Goal: Information Seeking & Learning: Find specific fact

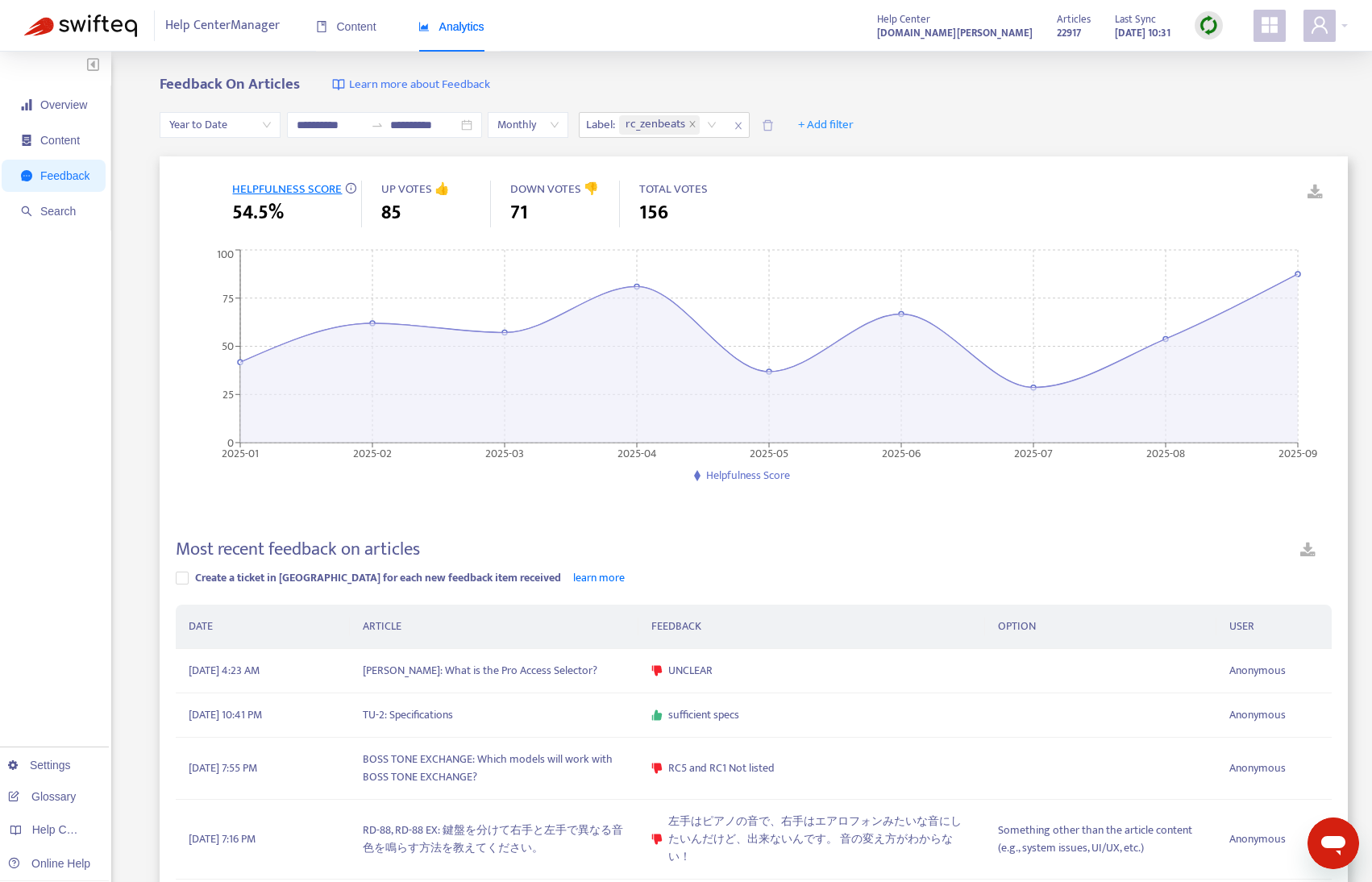
click at [225, 123] on span "Year to Date" at bounding box center [220, 125] width 102 height 24
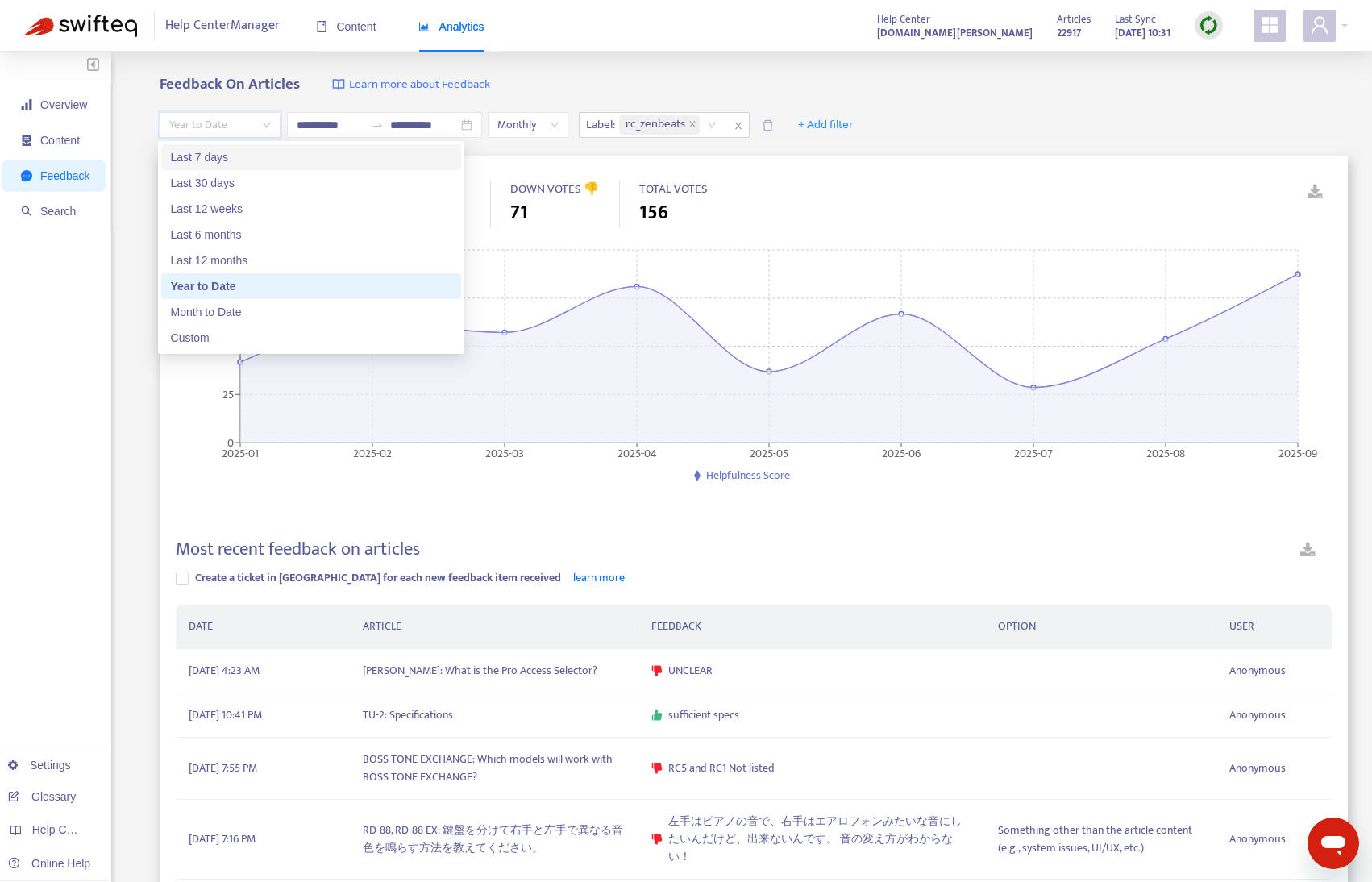
click at [225, 158] on div "Last 7 days" at bounding box center [311, 157] width 280 height 18
type input "**********"
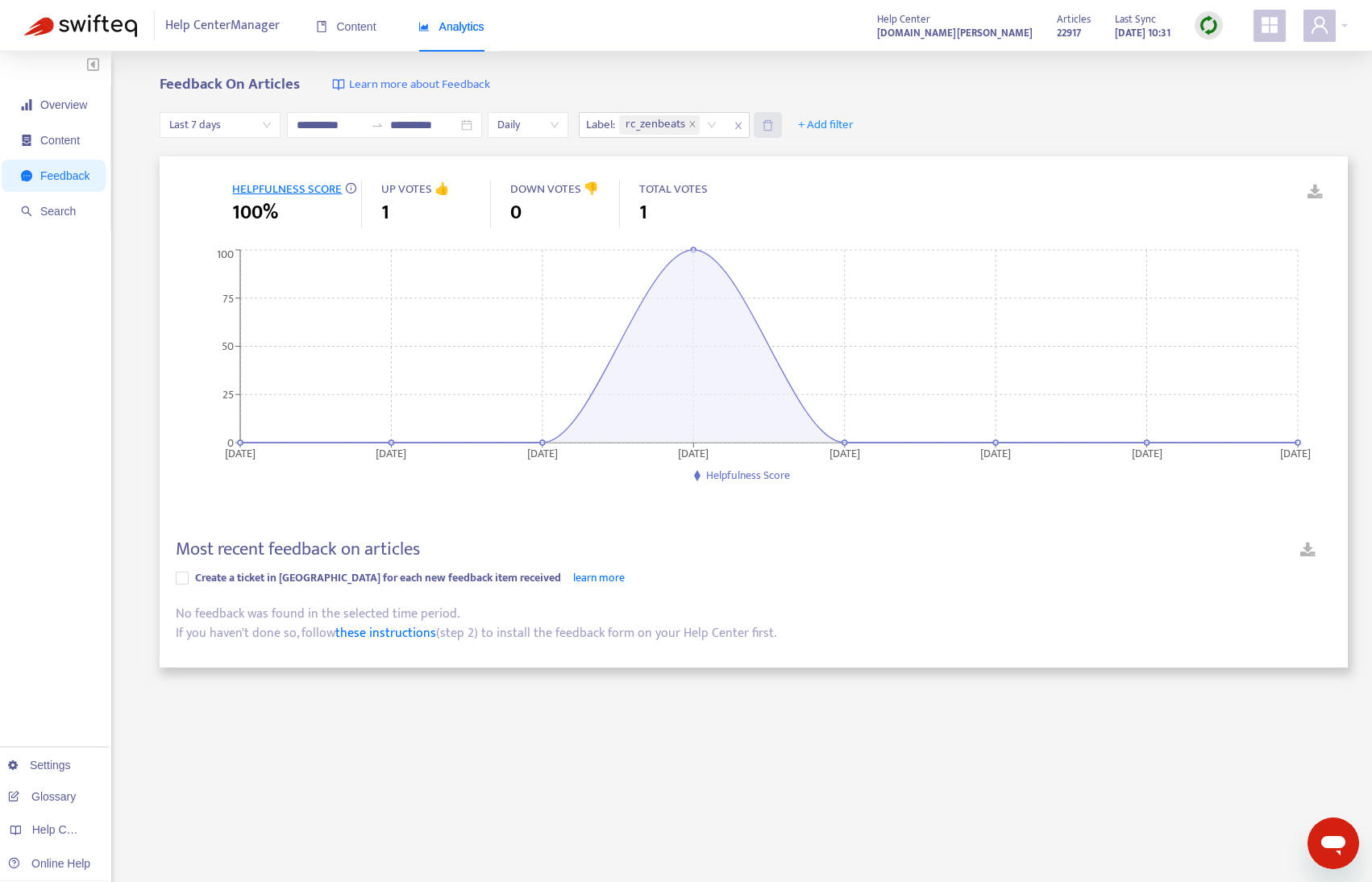
click at [774, 124] on icon "delete" at bounding box center [767, 125] width 12 height 12
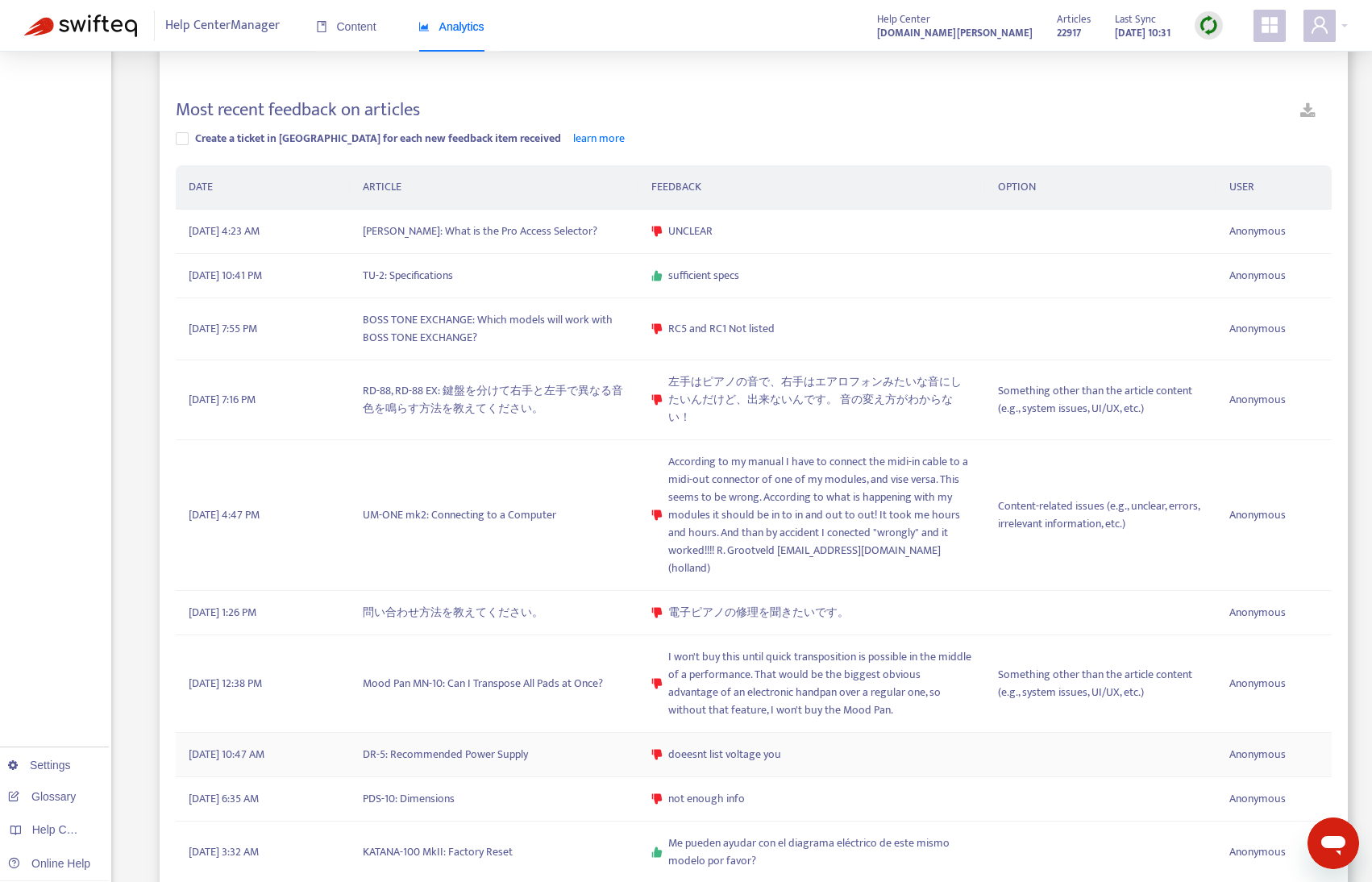
scroll to position [403, 0]
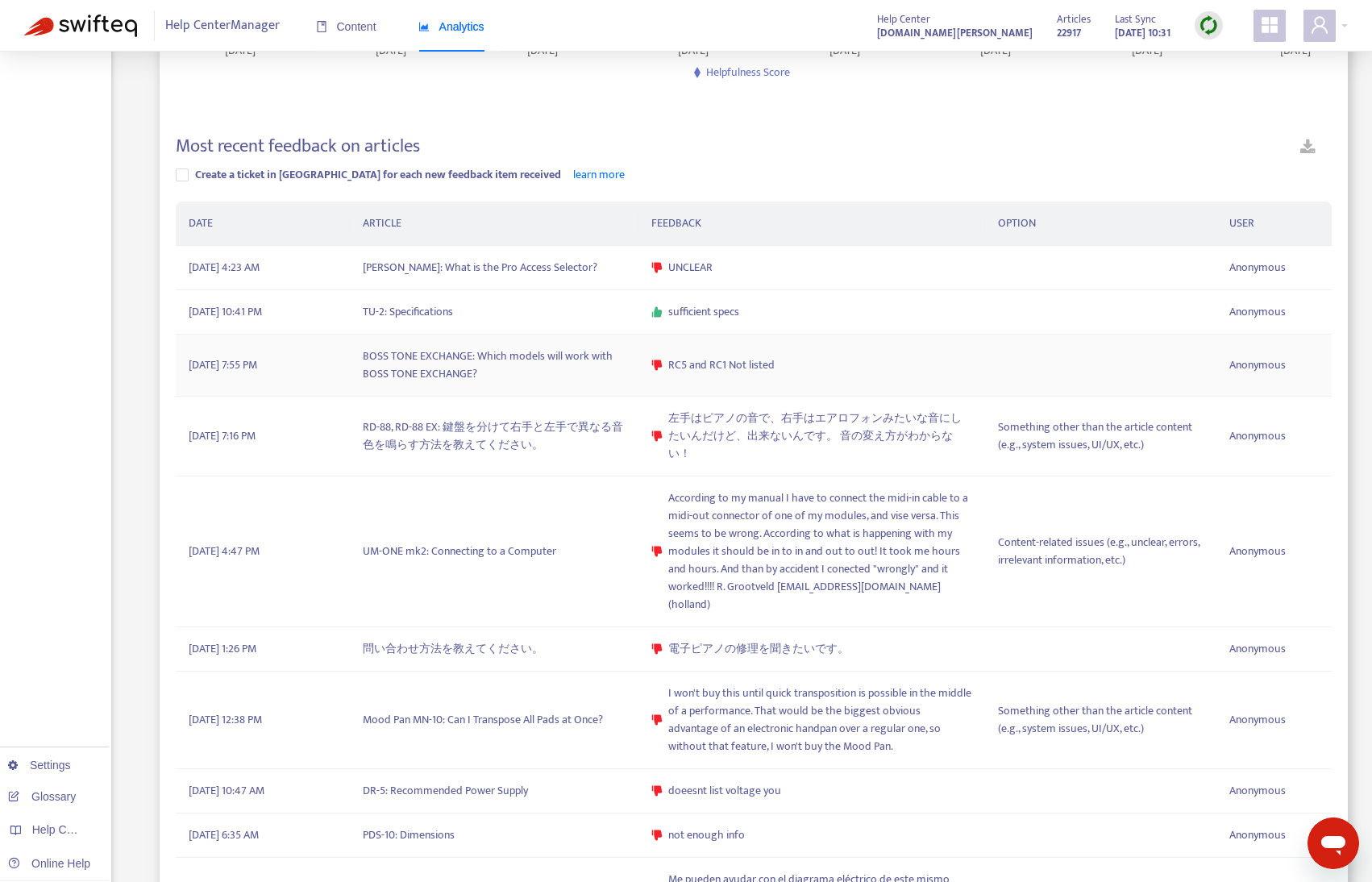
click at [565, 369] on td "BOSS TONE EXCHANGE: Which models will work with BOSS TONE EXCHANGE?" at bounding box center [494, 365] width 289 height 62
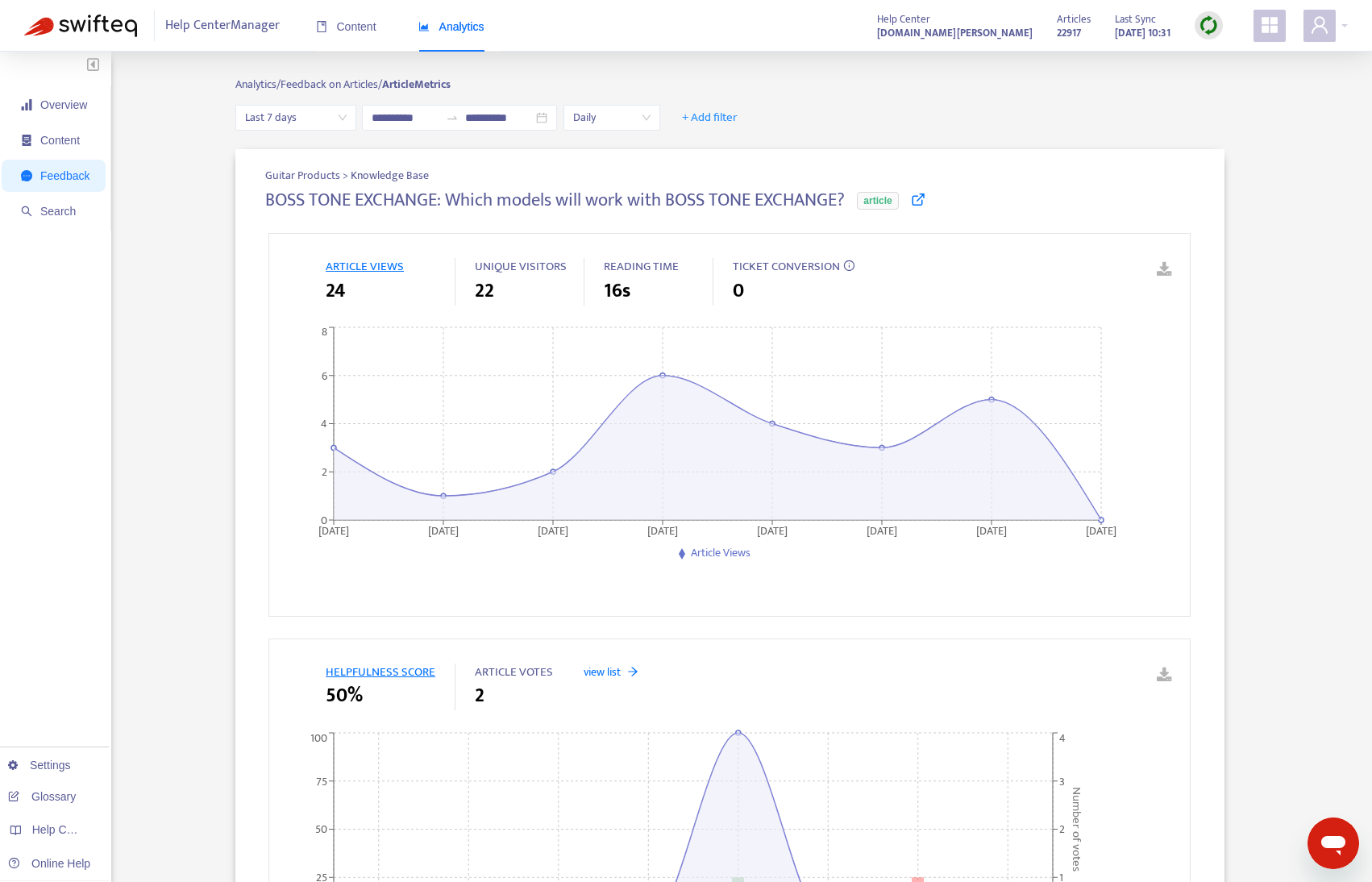
click at [918, 196] on icon at bounding box center [918, 199] width 14 height 14
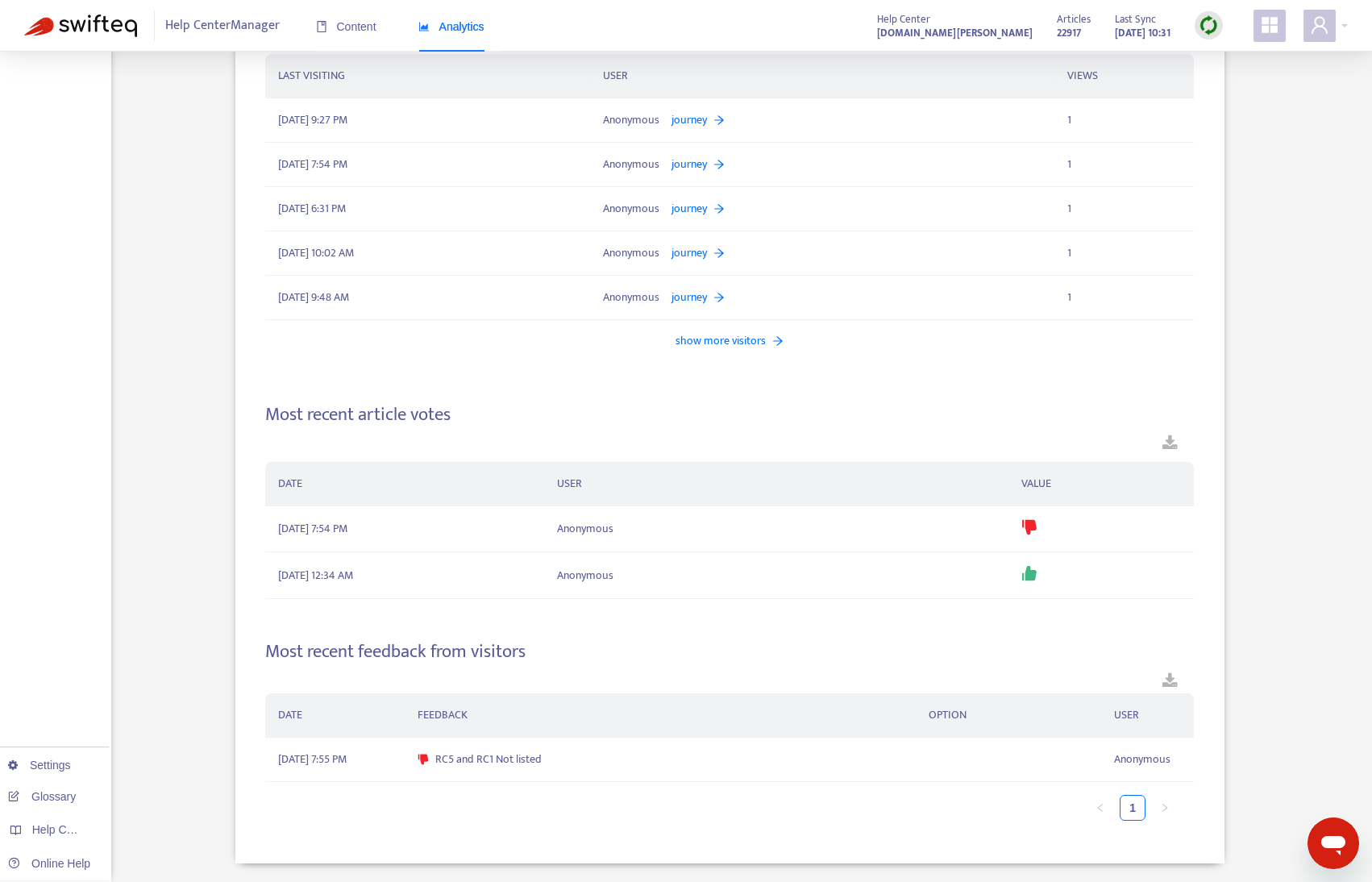
scroll to position [1585, 0]
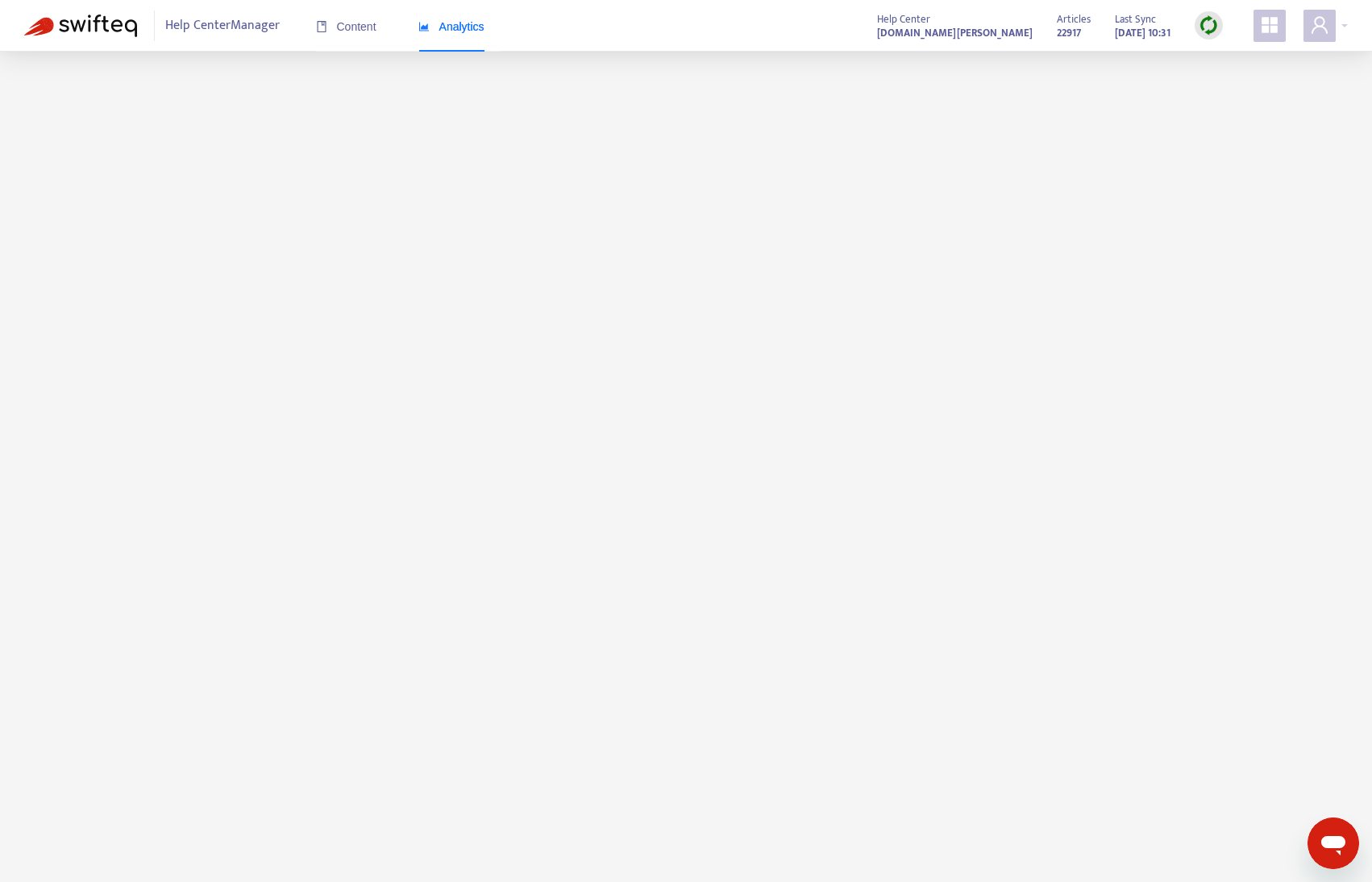
scroll to position [51, 0]
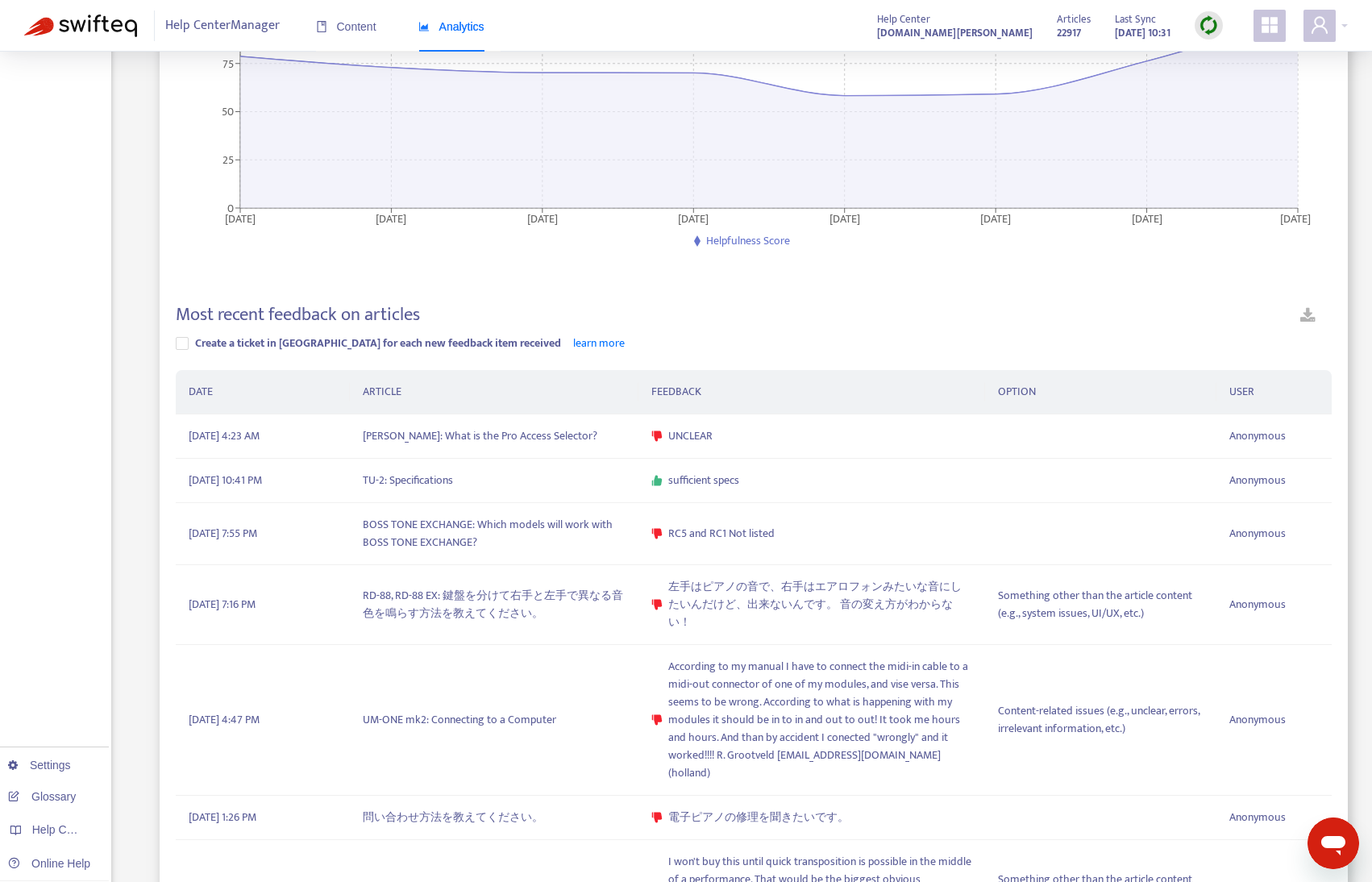
scroll to position [294, 0]
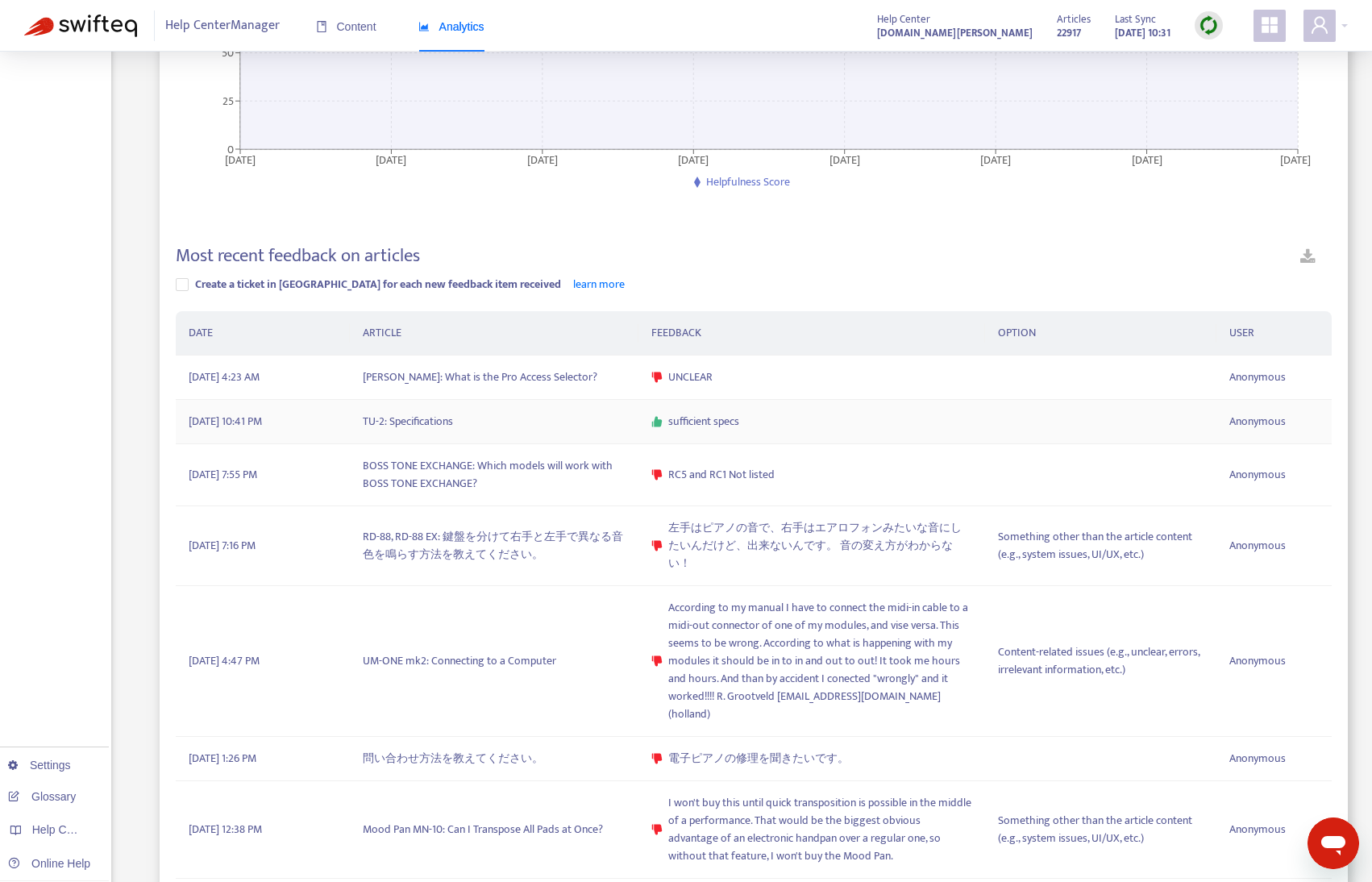
click at [419, 421] on td "TU-2: Specifications" at bounding box center [494, 422] width 289 height 45
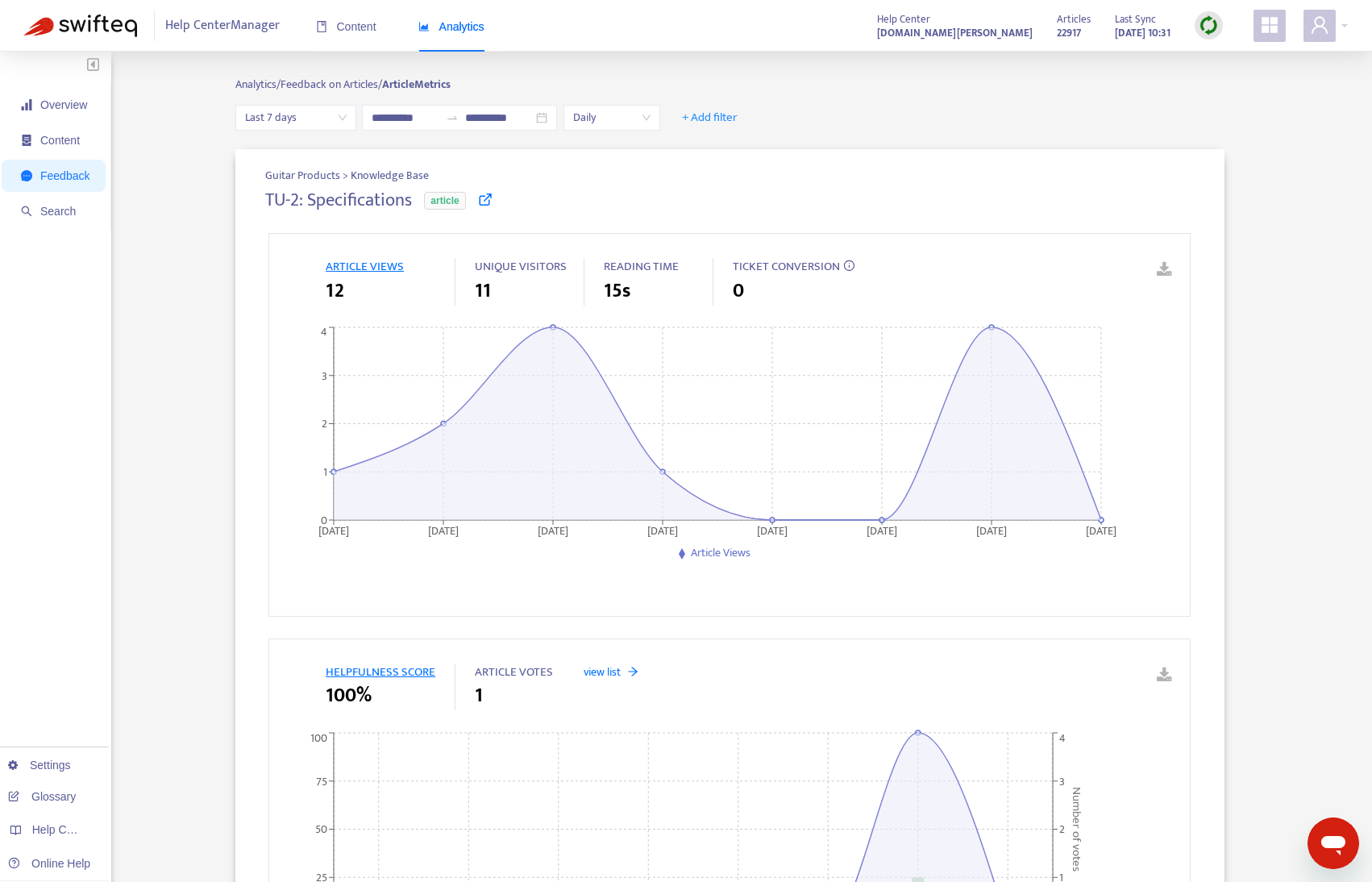
click at [485, 200] on icon at bounding box center [485, 199] width 14 height 14
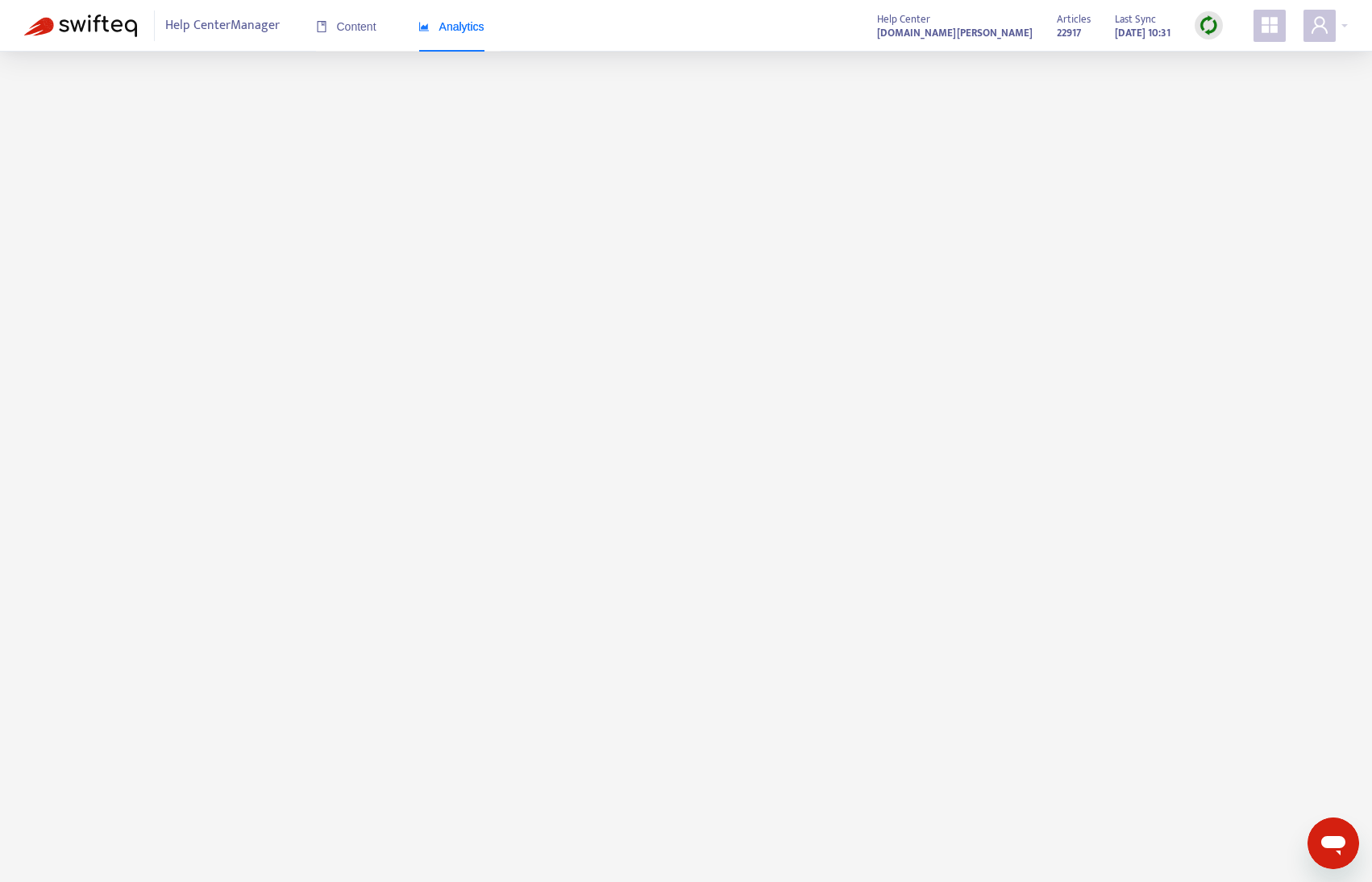
scroll to position [137, 0]
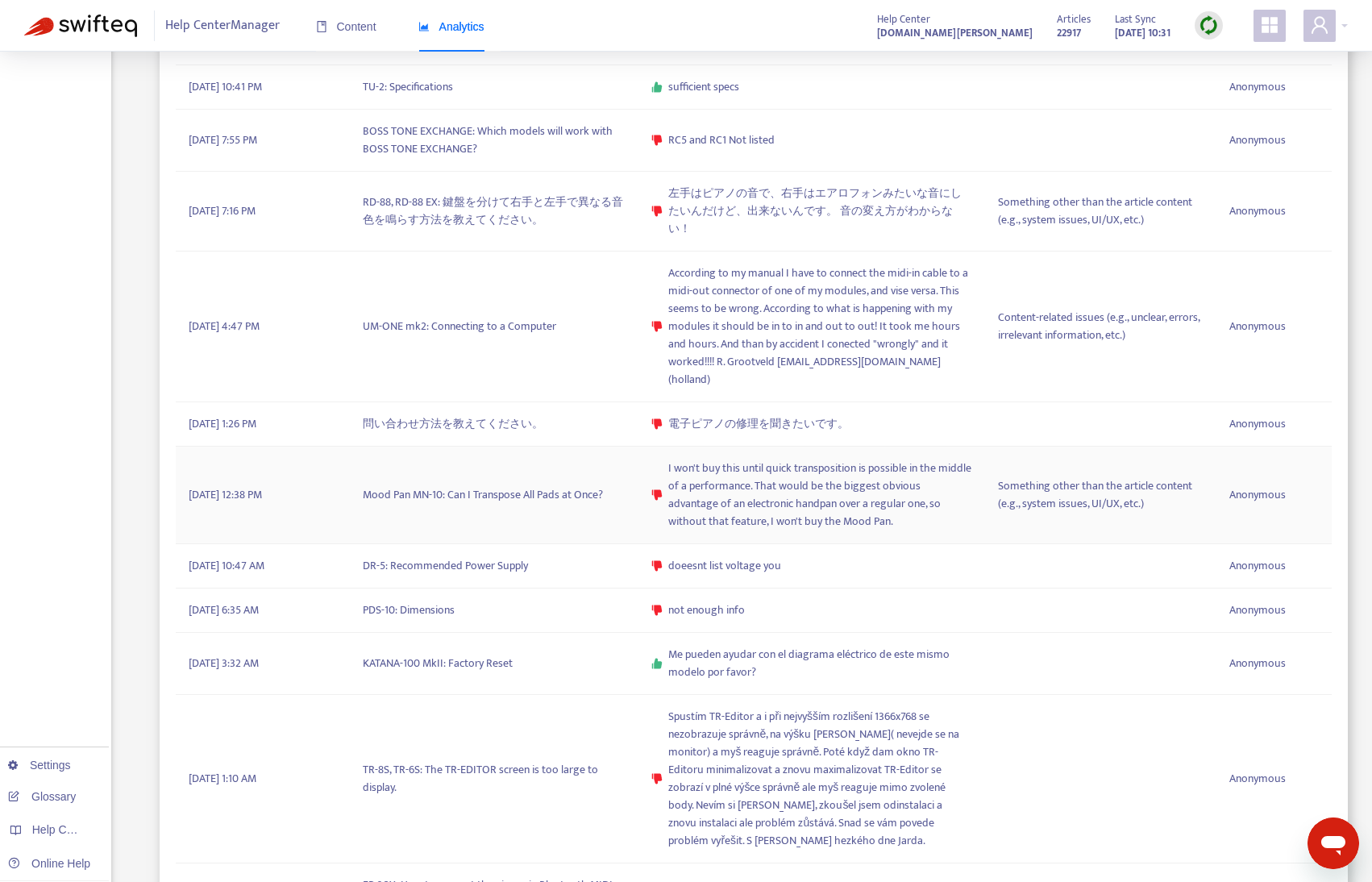
scroll to position [535, 0]
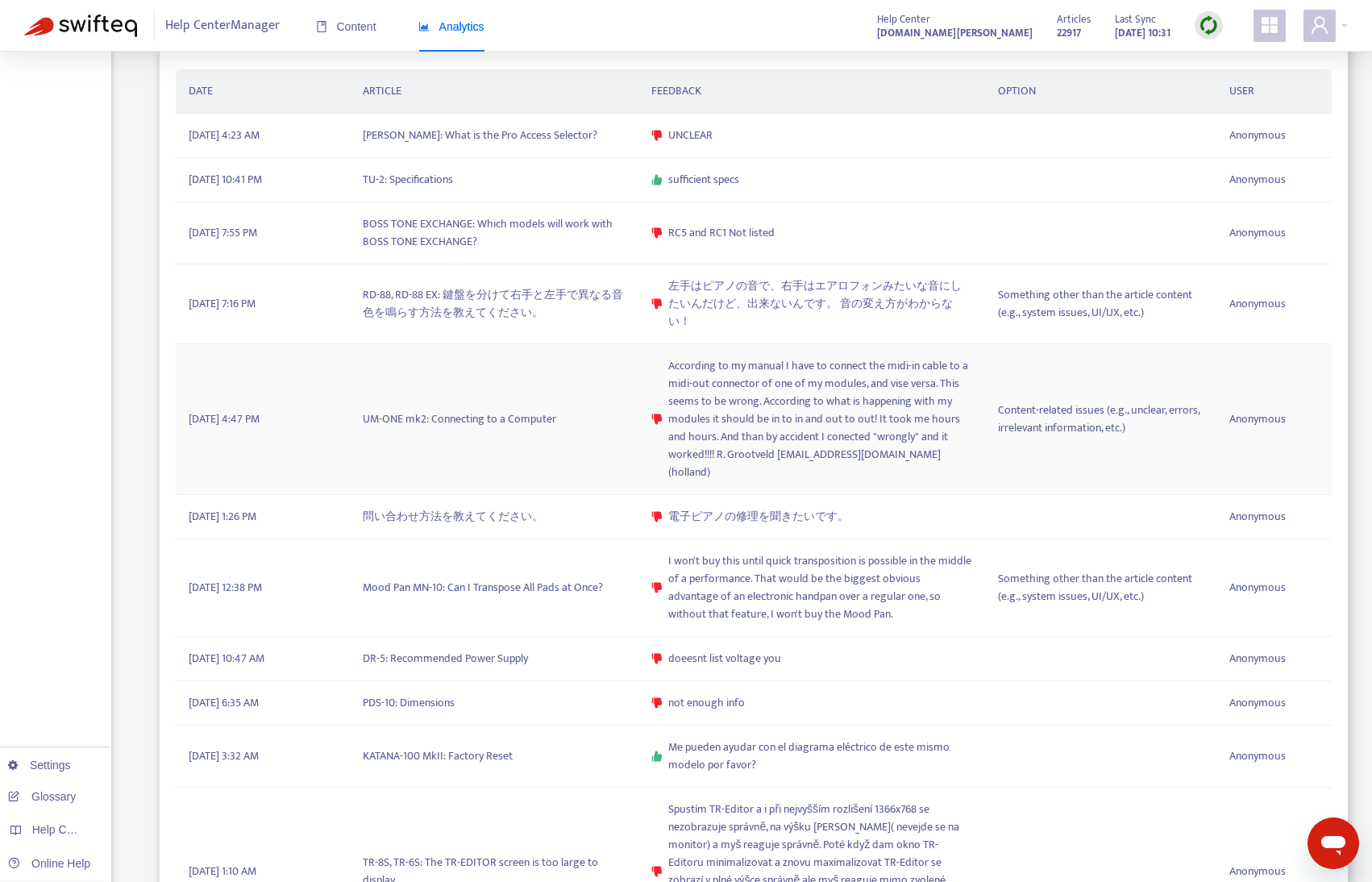
click at [512, 393] on td "UM-ONE mk2: Connecting to a Computer" at bounding box center [494, 419] width 289 height 151
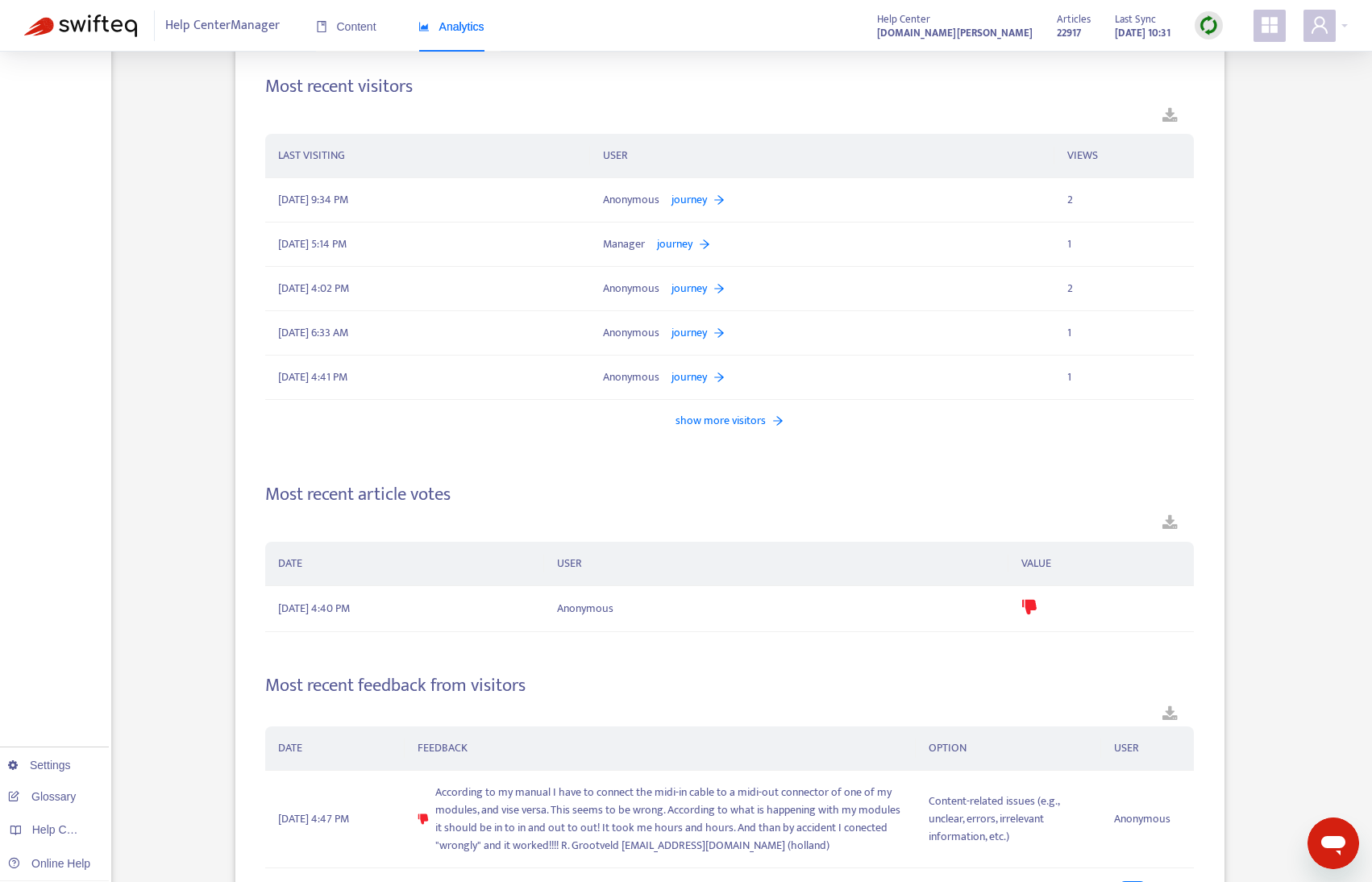
scroll to position [1620, 0]
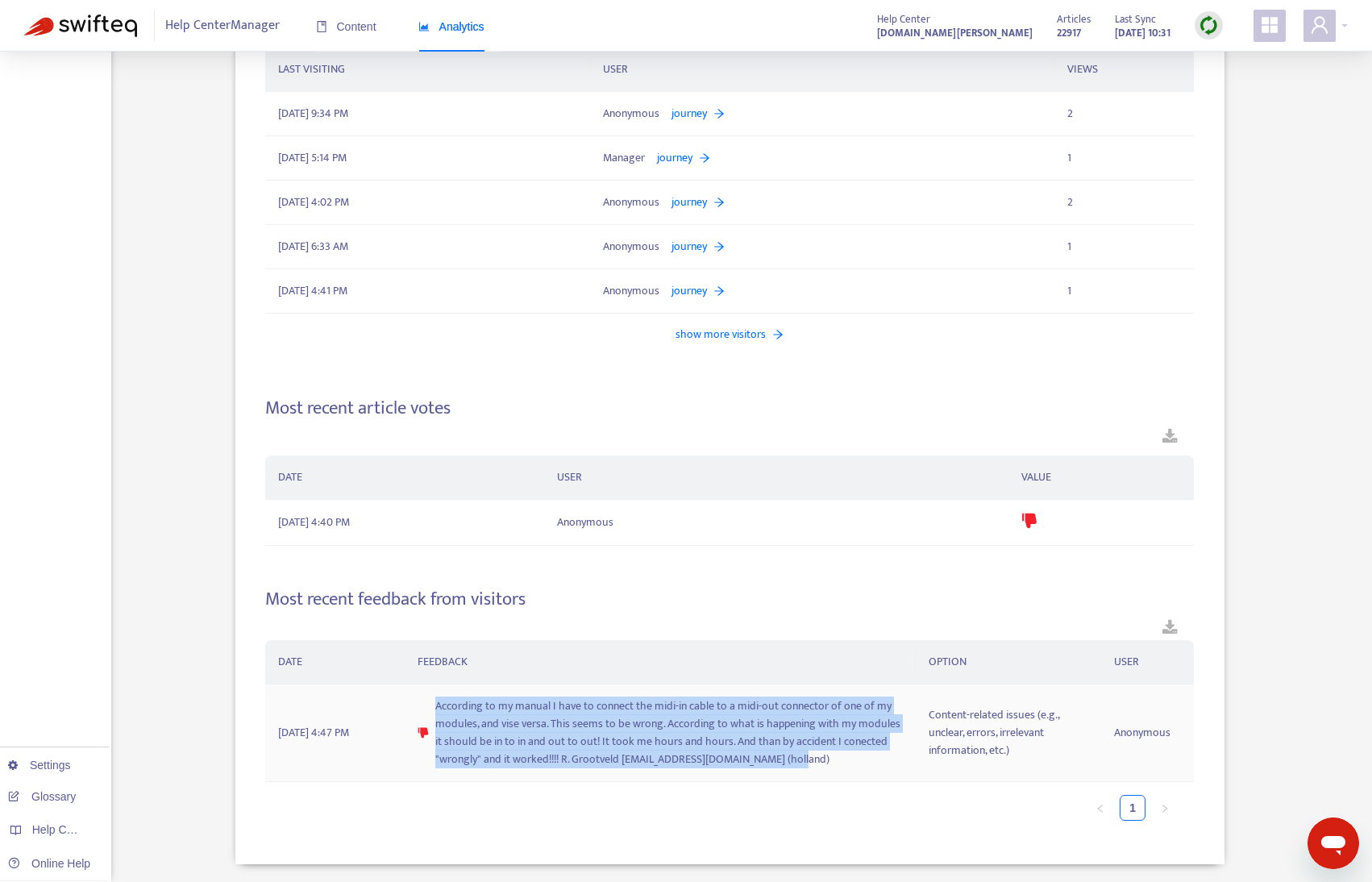
drag, startPoint x: 427, startPoint y: 711, endPoint x: 793, endPoint y: 762, distance: 369.5
click at [793, 762] on div "According to my manual I have to connect the midi-in cable to a midi-out connec…" at bounding box center [660, 732] width 485 height 71
copy span "According to my manual I have to connect the midi-in cable to a midi-out connec…"
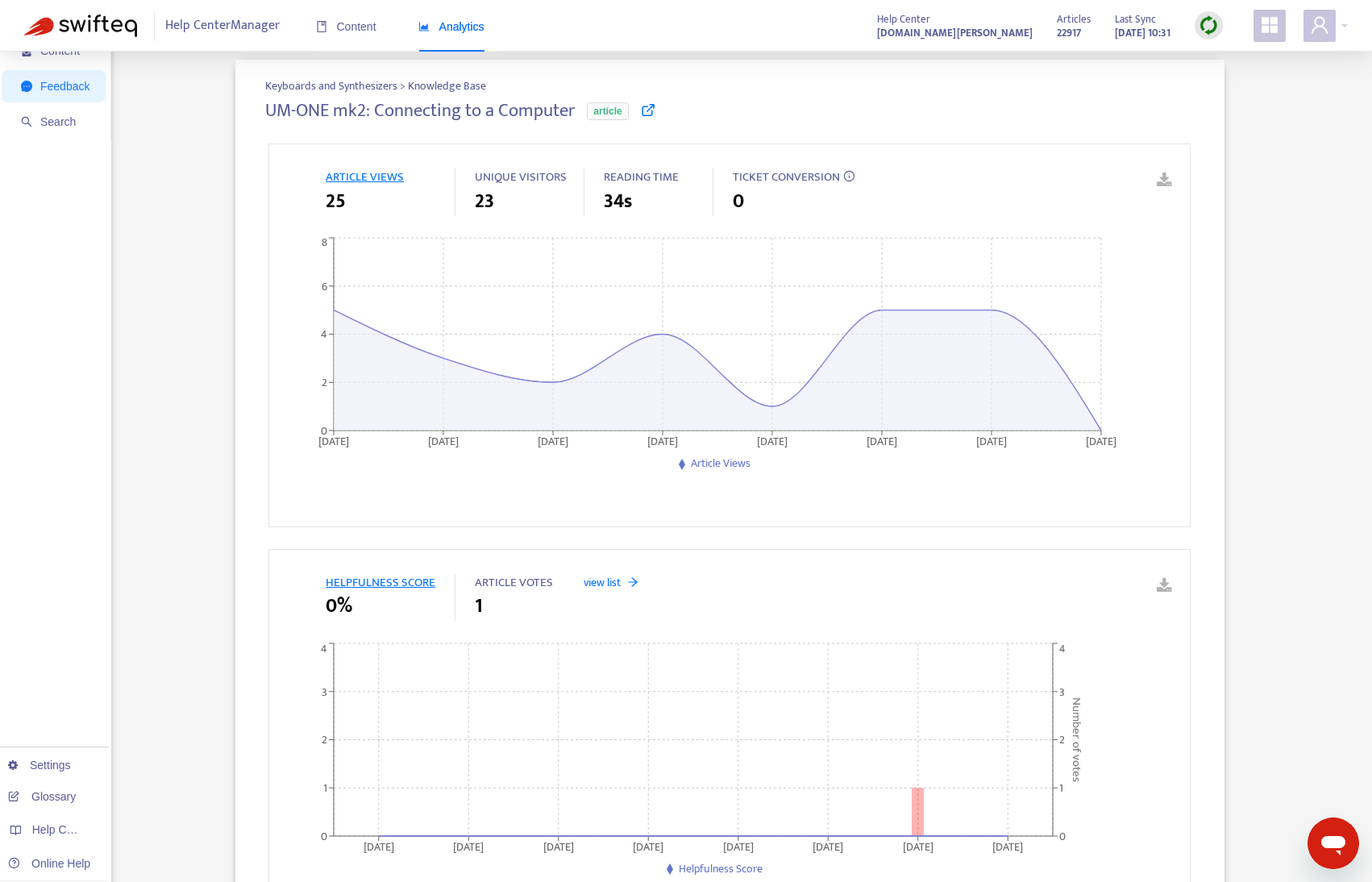
scroll to position [9, 0]
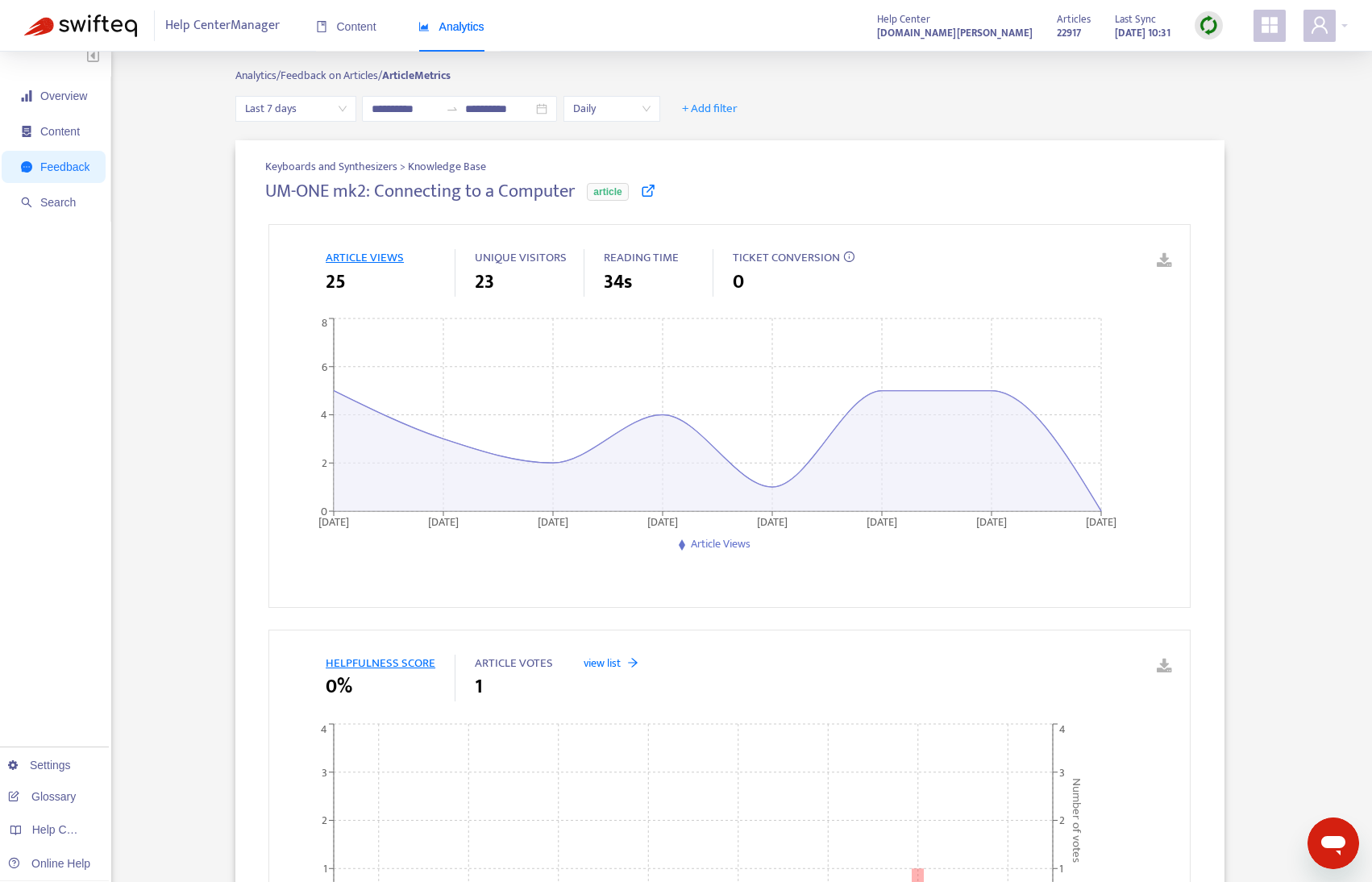
click at [646, 191] on icon at bounding box center [647, 189] width 14 height 14
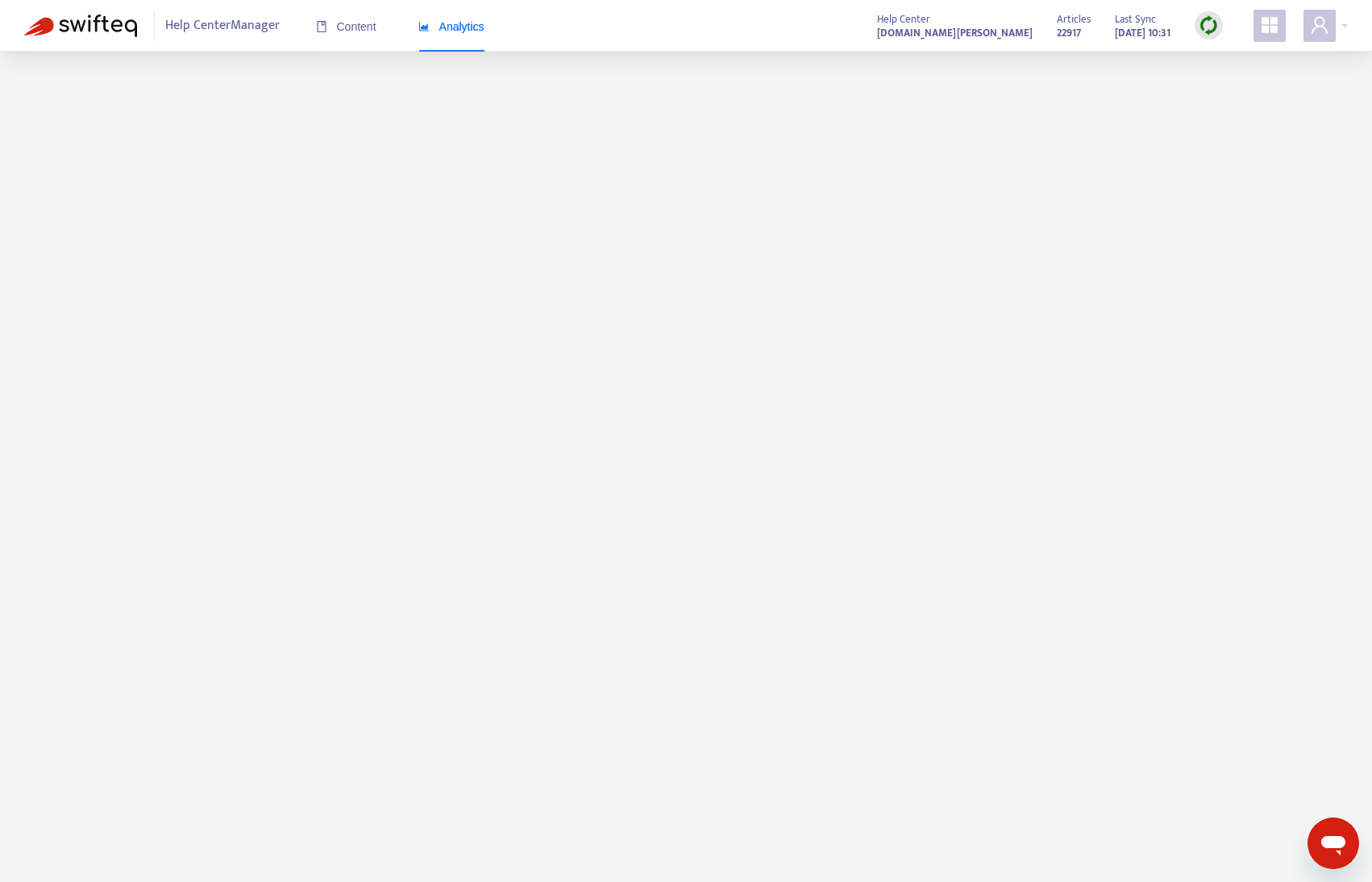
scroll to position [51, 0]
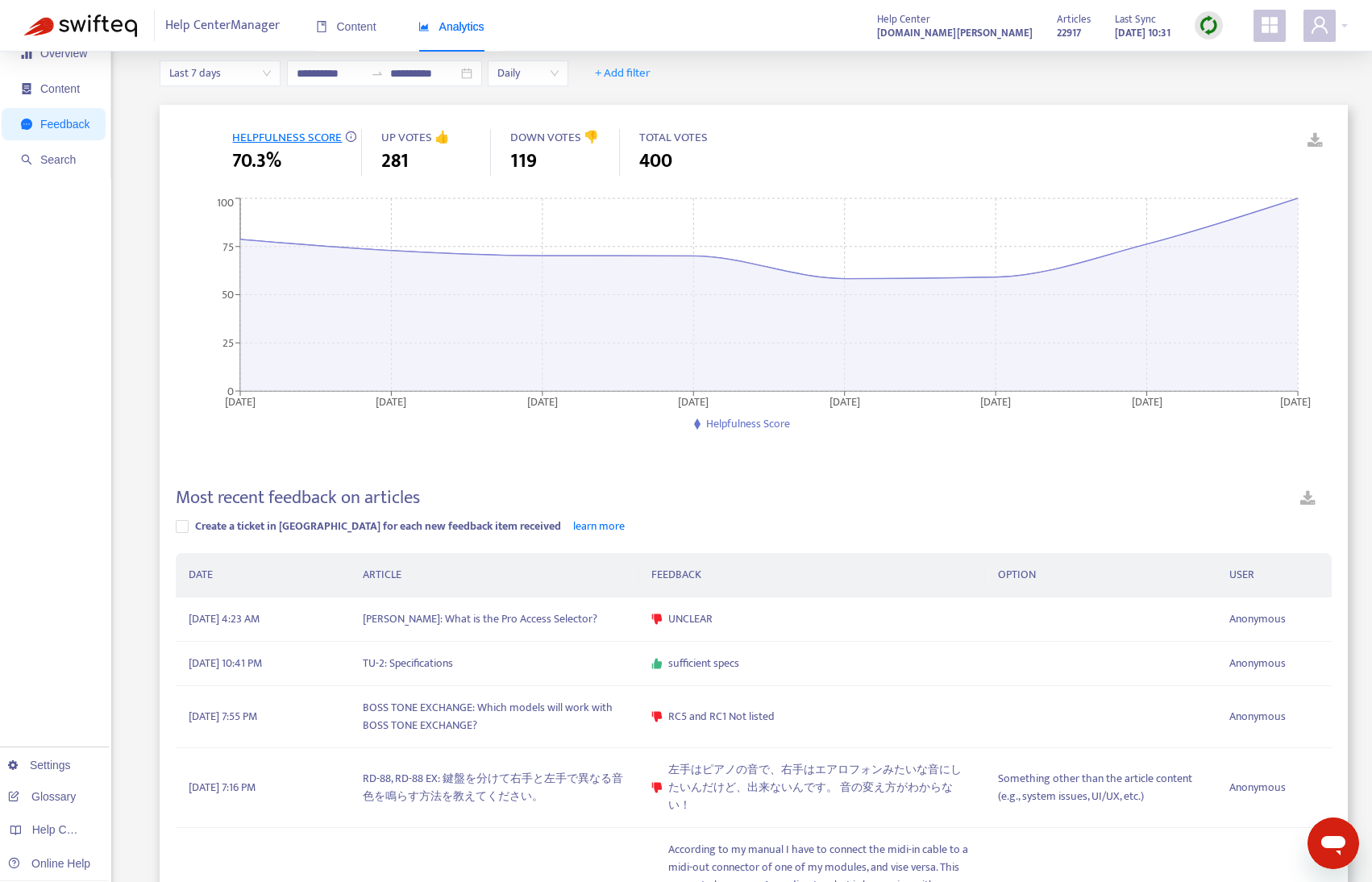
click at [77, 474] on div "Overview Content Feedback Search Settings Glossary Help Centers Online Help" at bounding box center [55, 899] width 111 height 1799
